Goal: Find specific page/section: Find specific page/section

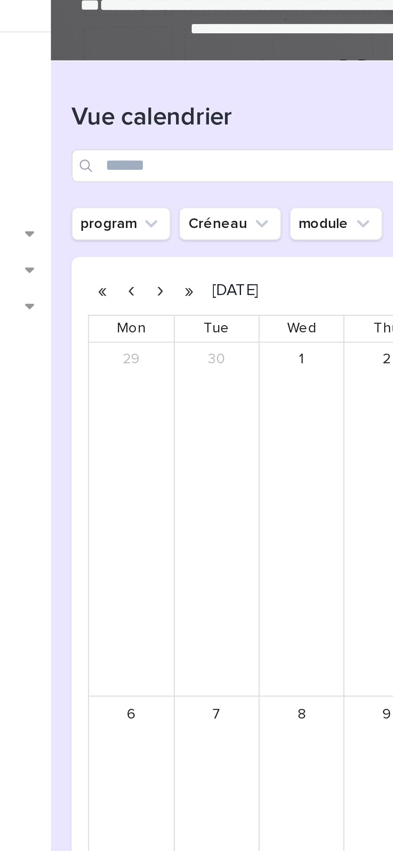
click at [185, 150] on button "button" at bounding box center [186, 149] width 11 height 13
click at [175, 148] on button "button" at bounding box center [174, 149] width 11 height 13
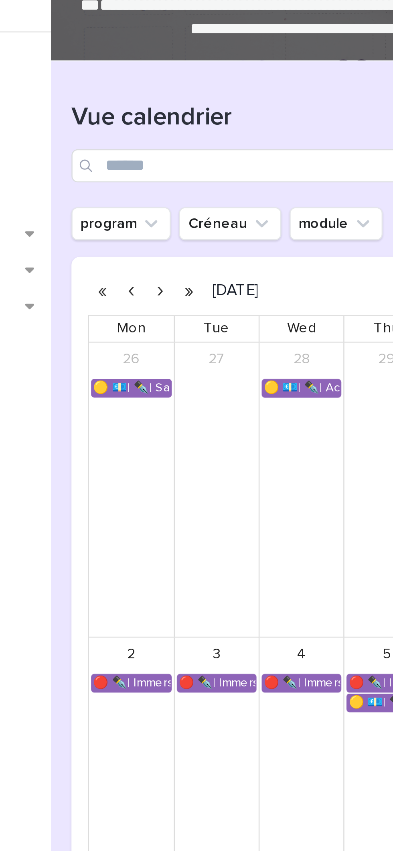
click at [174, 150] on button "button" at bounding box center [174, 149] width 11 height 13
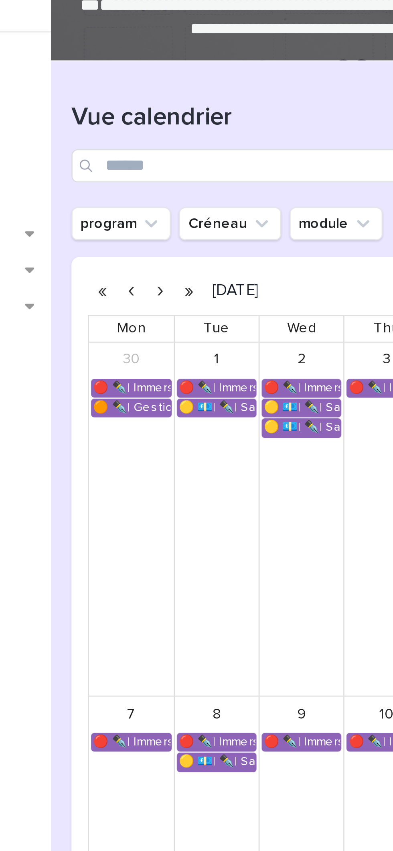
click at [175, 146] on button "button" at bounding box center [174, 149] width 11 height 13
